Goal: Task Accomplishment & Management: Use online tool/utility

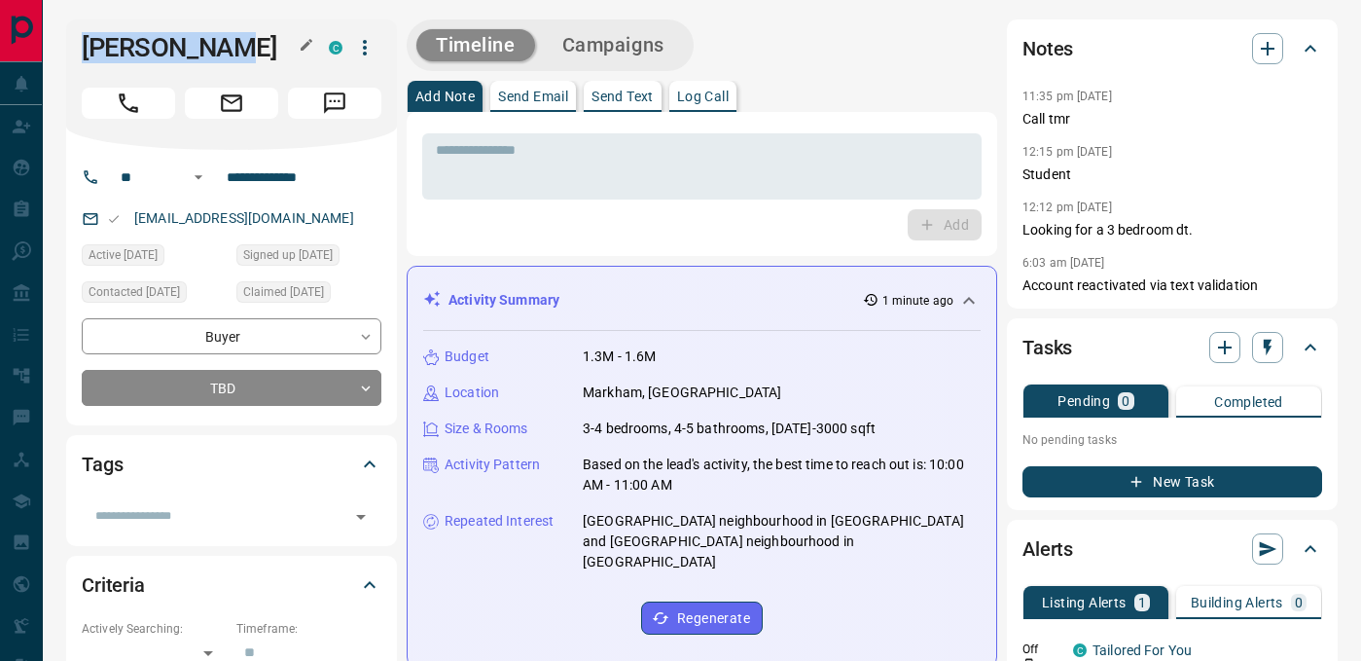
drag, startPoint x: 80, startPoint y: 46, endPoint x: 263, endPoint y: 46, distance: 182.9
click at [263, 46] on div "[PERSON_NAME]" at bounding box center [231, 84] width 331 height 130
copy h1 "[PERSON_NAME]"
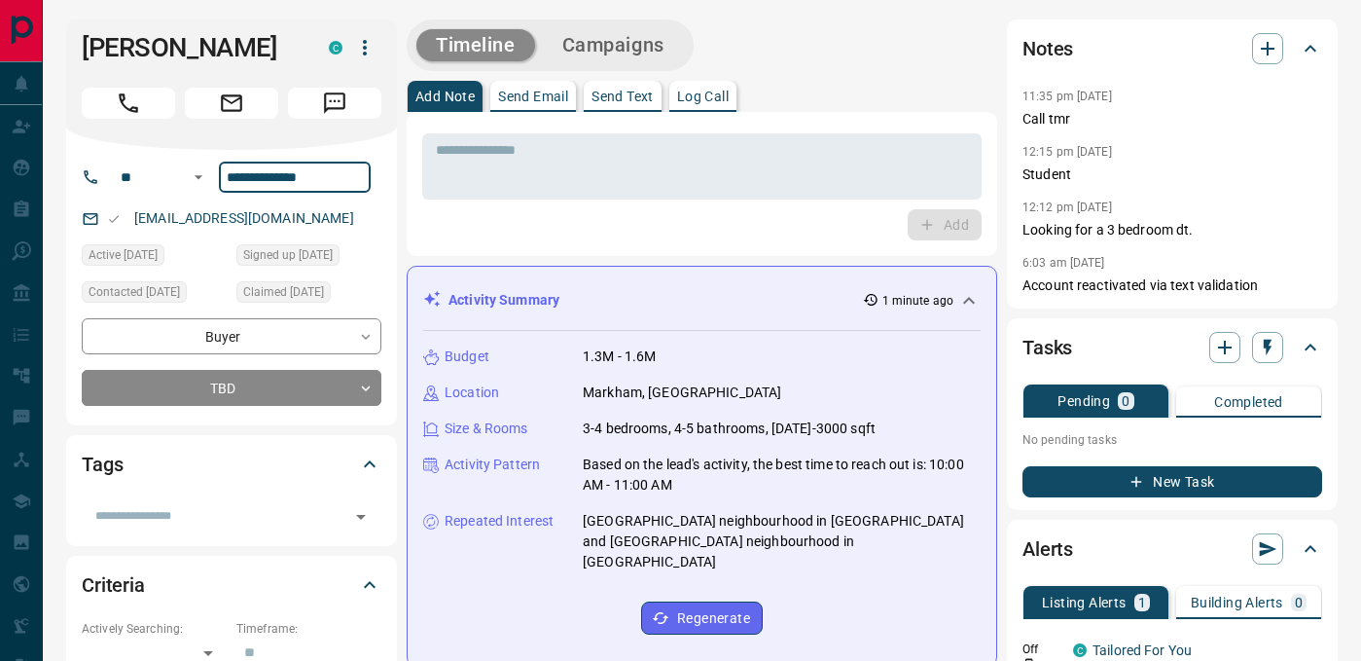
click at [270, 175] on input "**********" at bounding box center [295, 177] width 152 height 31
click at [713, 98] on p "Log Call" at bounding box center [703, 97] width 52 height 14
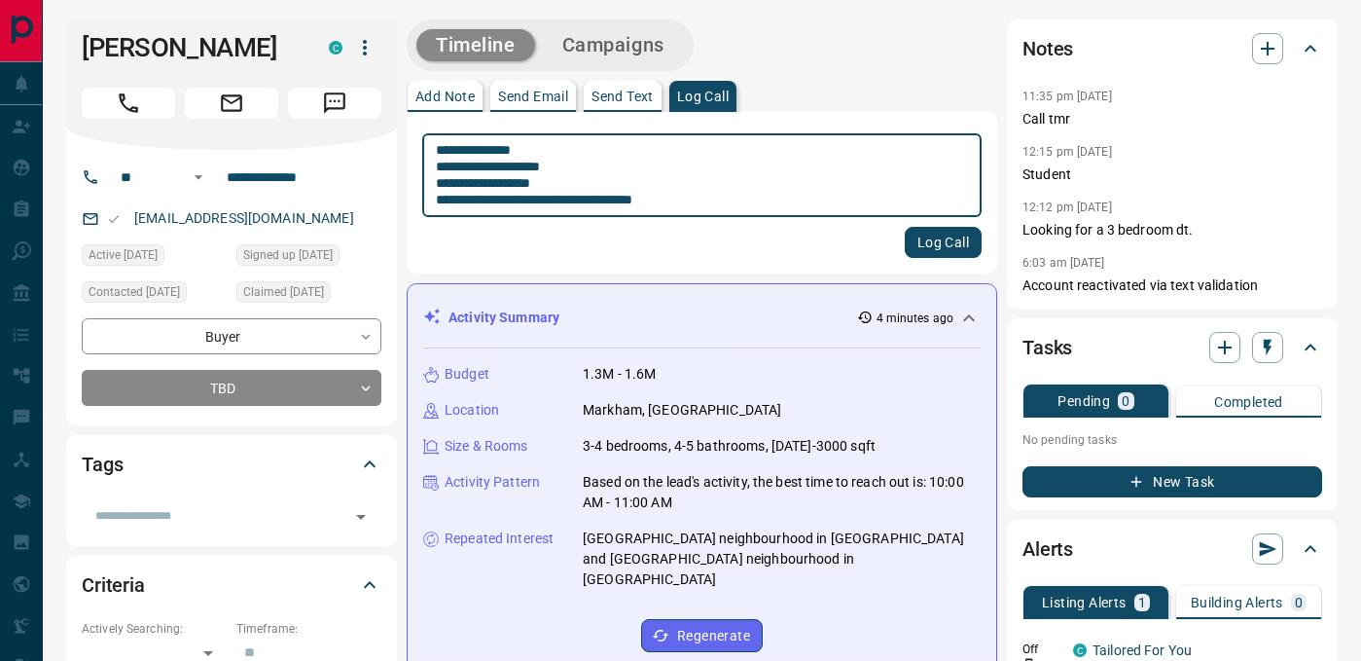
type textarea "**********"
click at [939, 249] on button "Log Call" at bounding box center [943, 242] width 77 height 31
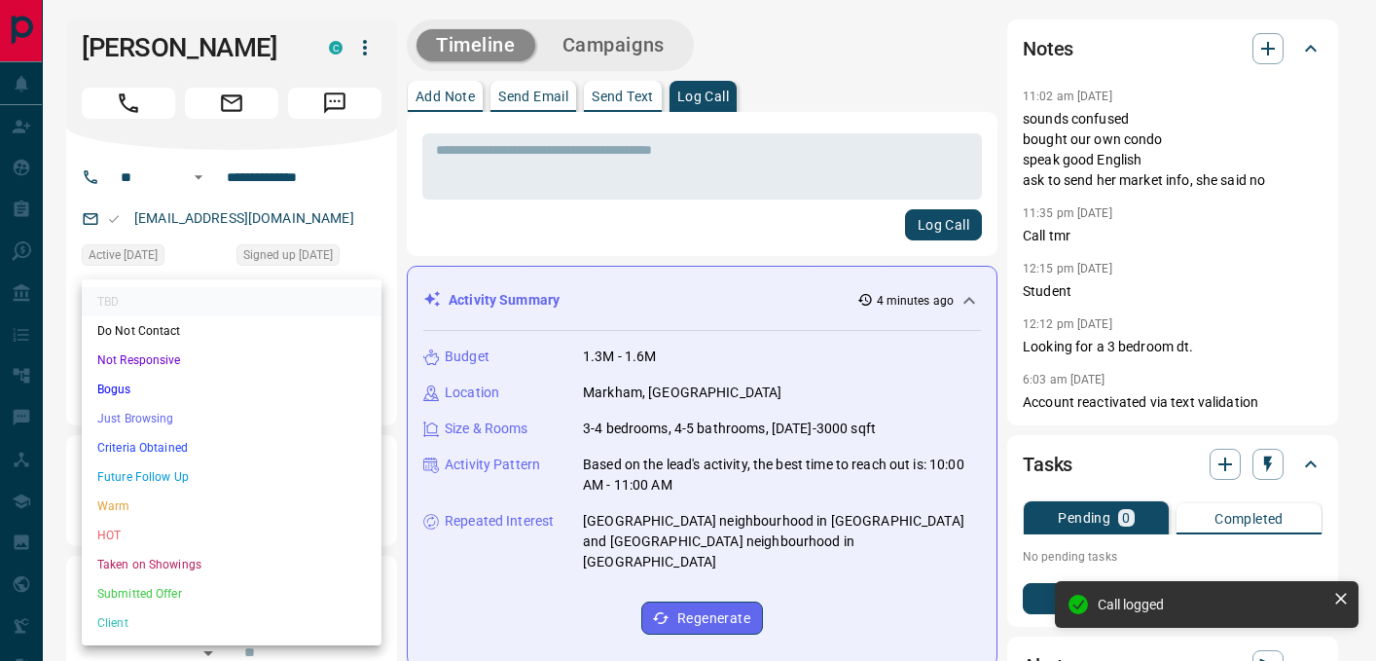
click at [161, 472] on li "Future Follow Up" at bounding box center [232, 476] width 300 height 29
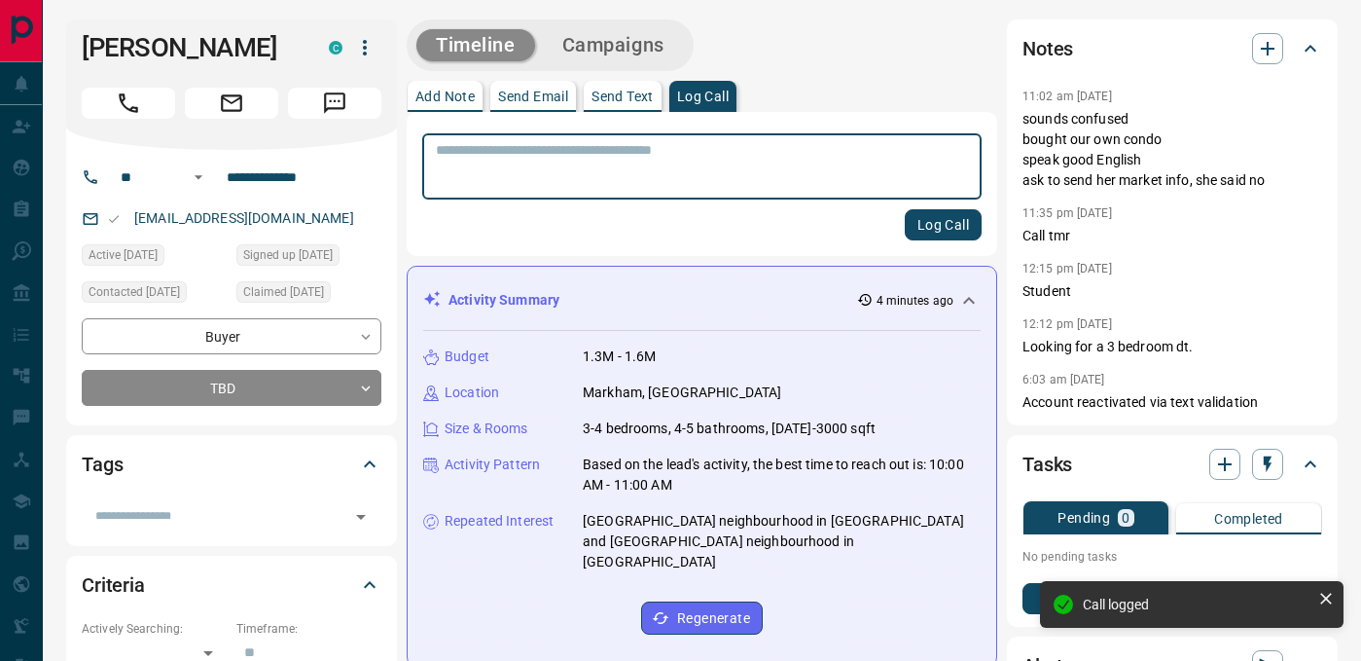
scroll to position [588, 0]
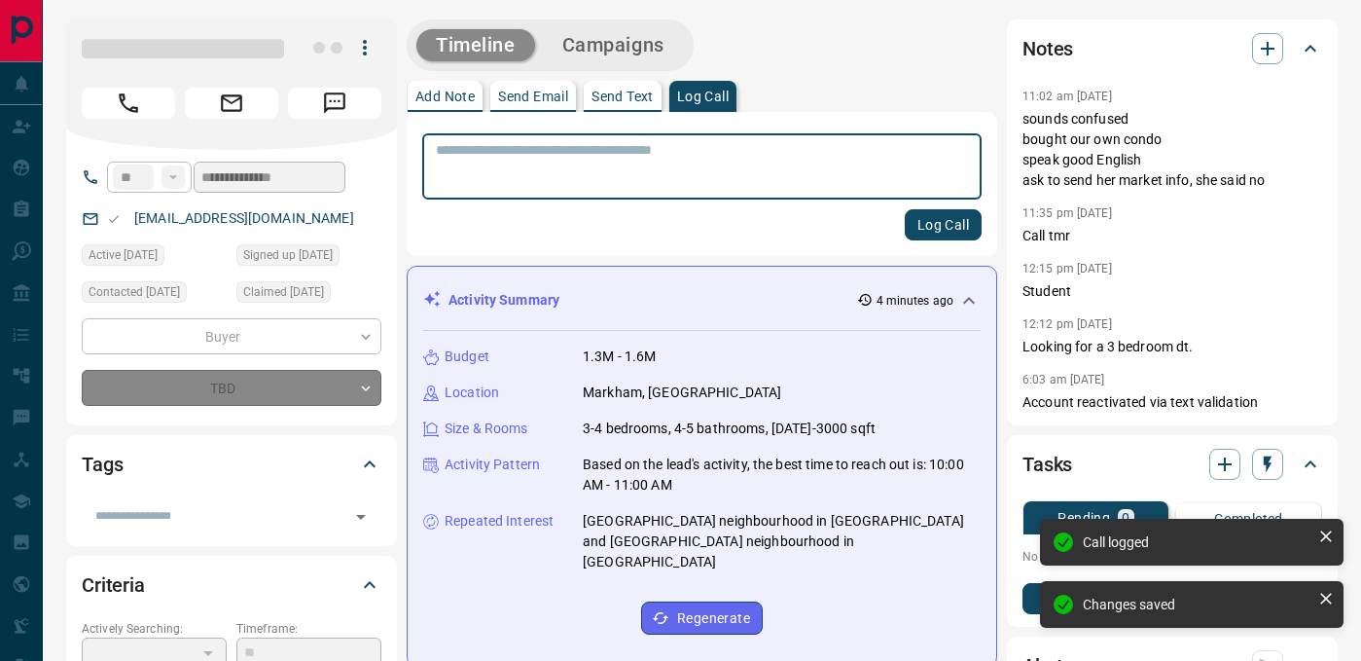
type input "*"
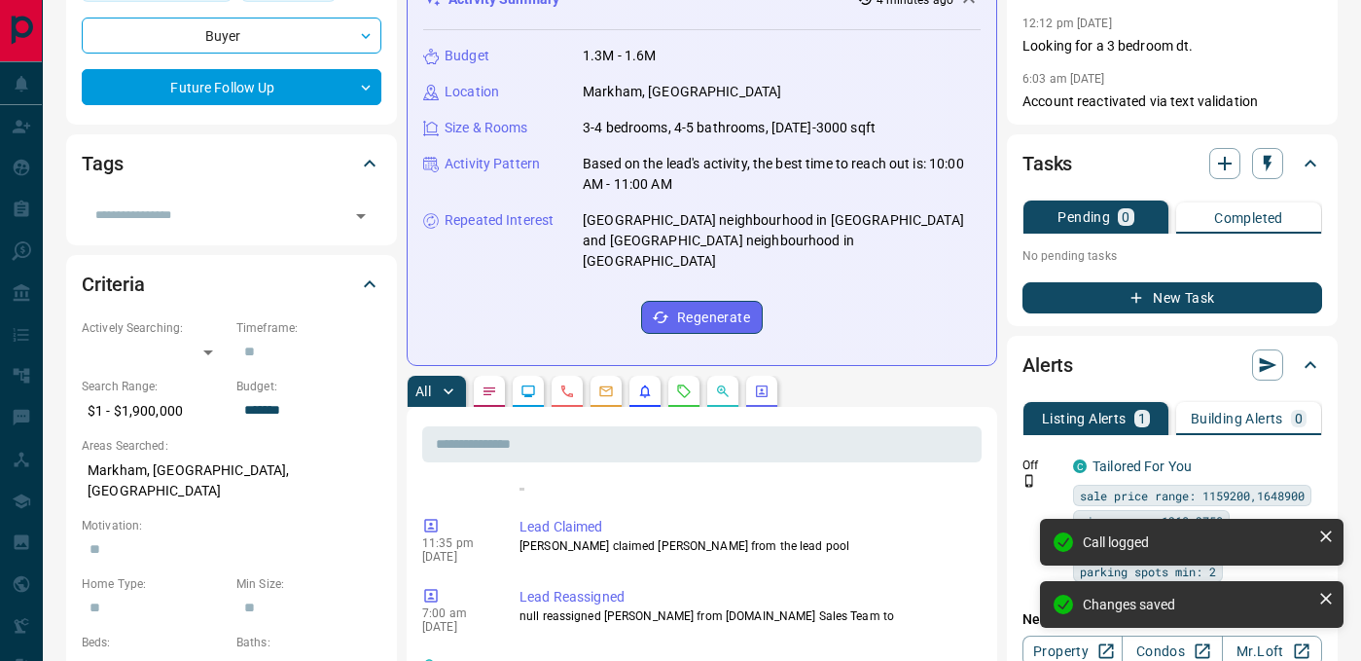
scroll to position [302, 0]
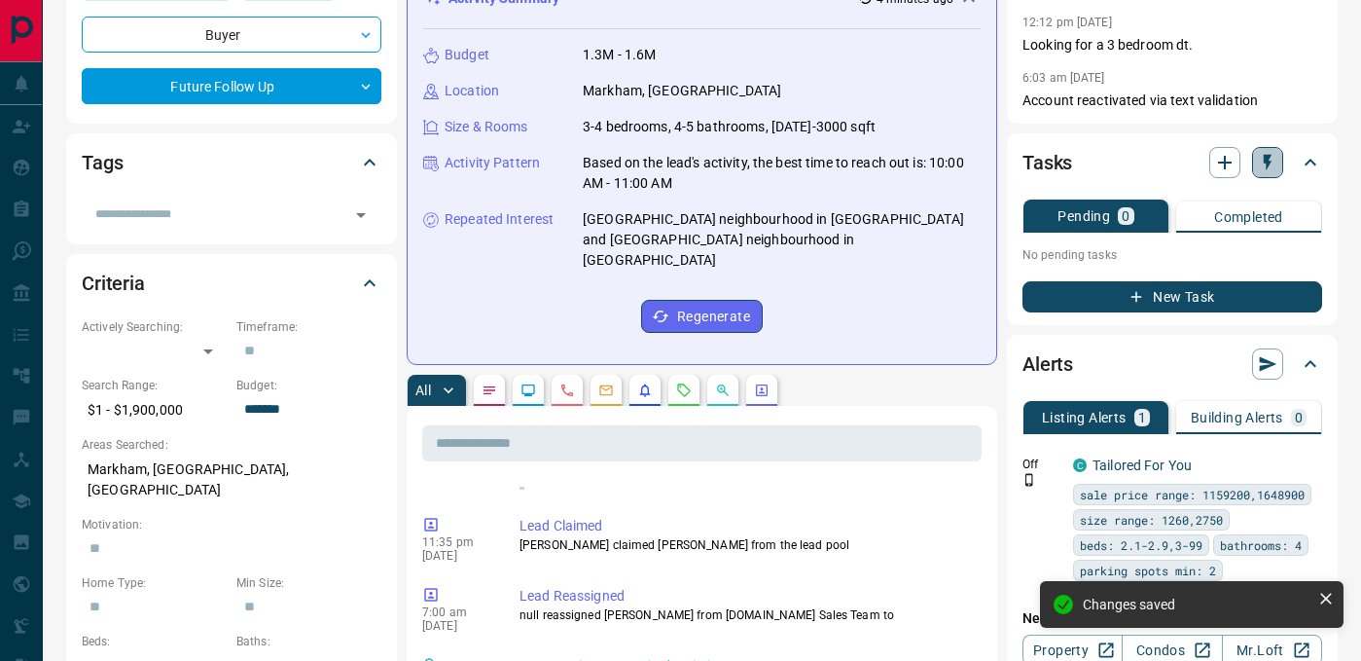
click at [1271, 165] on icon "button" at bounding box center [1267, 162] width 19 height 19
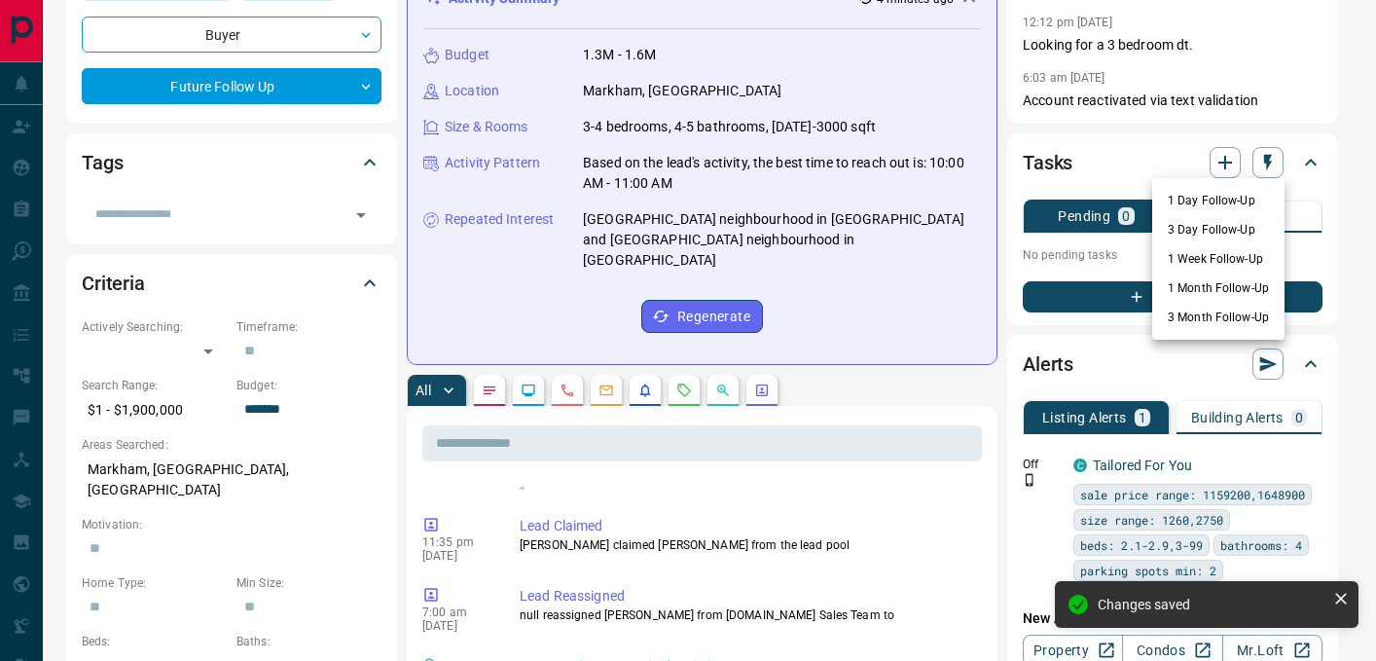
click at [1213, 292] on li "1 Month Follow-Up" at bounding box center [1218, 287] width 132 height 29
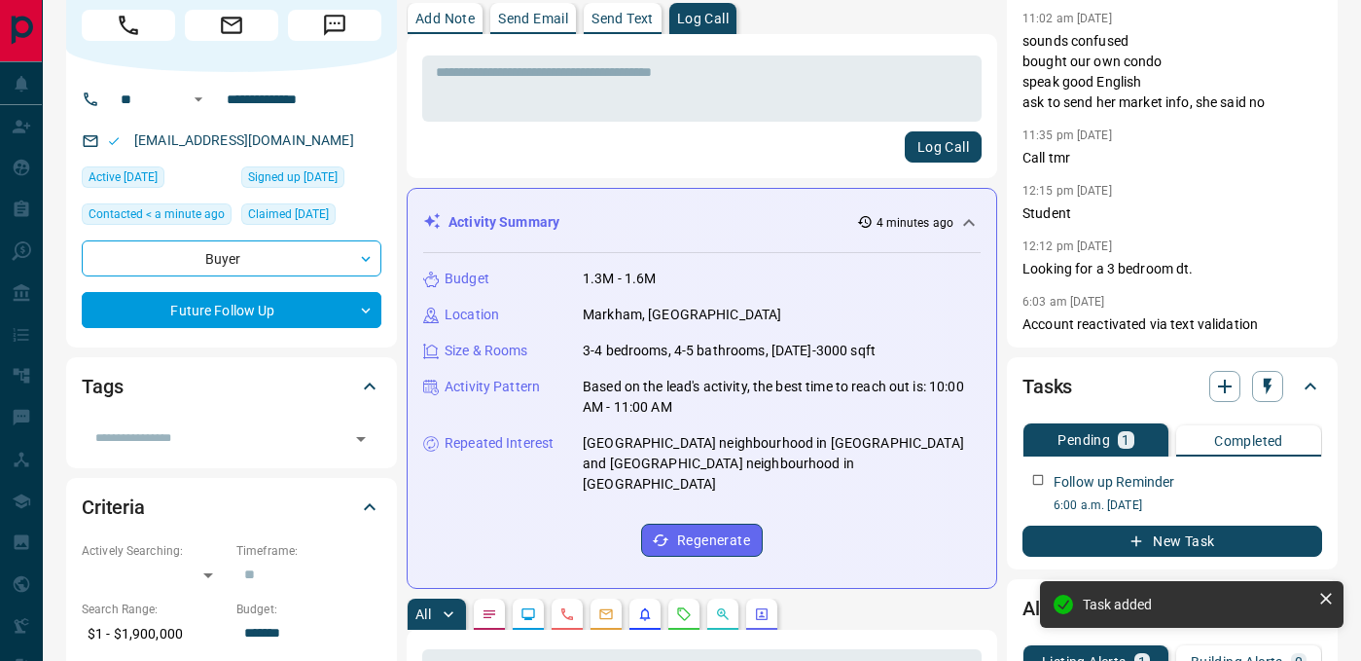
scroll to position [0, 0]
